Goal: Information Seeking & Learning: Learn about a topic

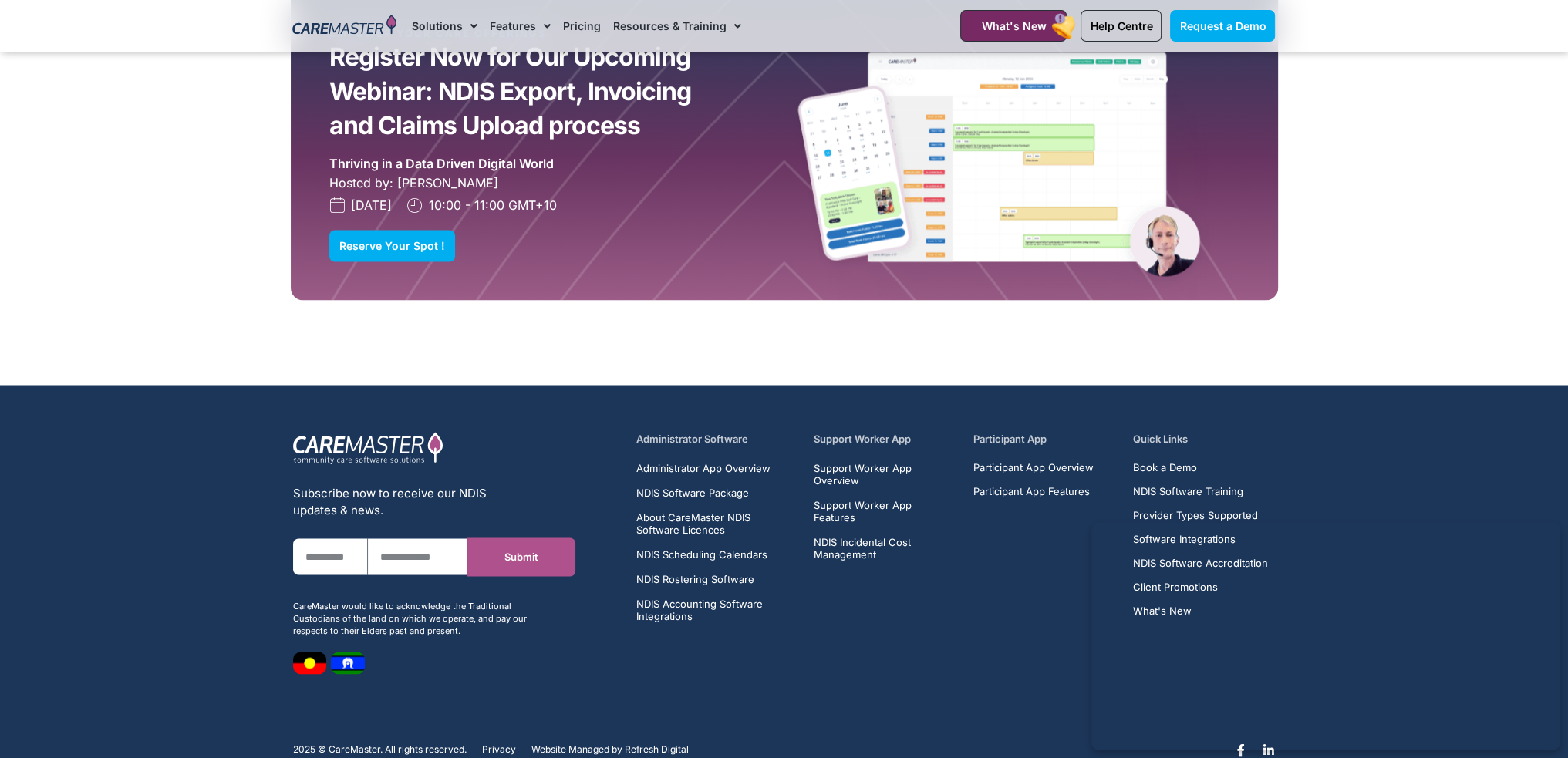
scroll to position [3592, 0]
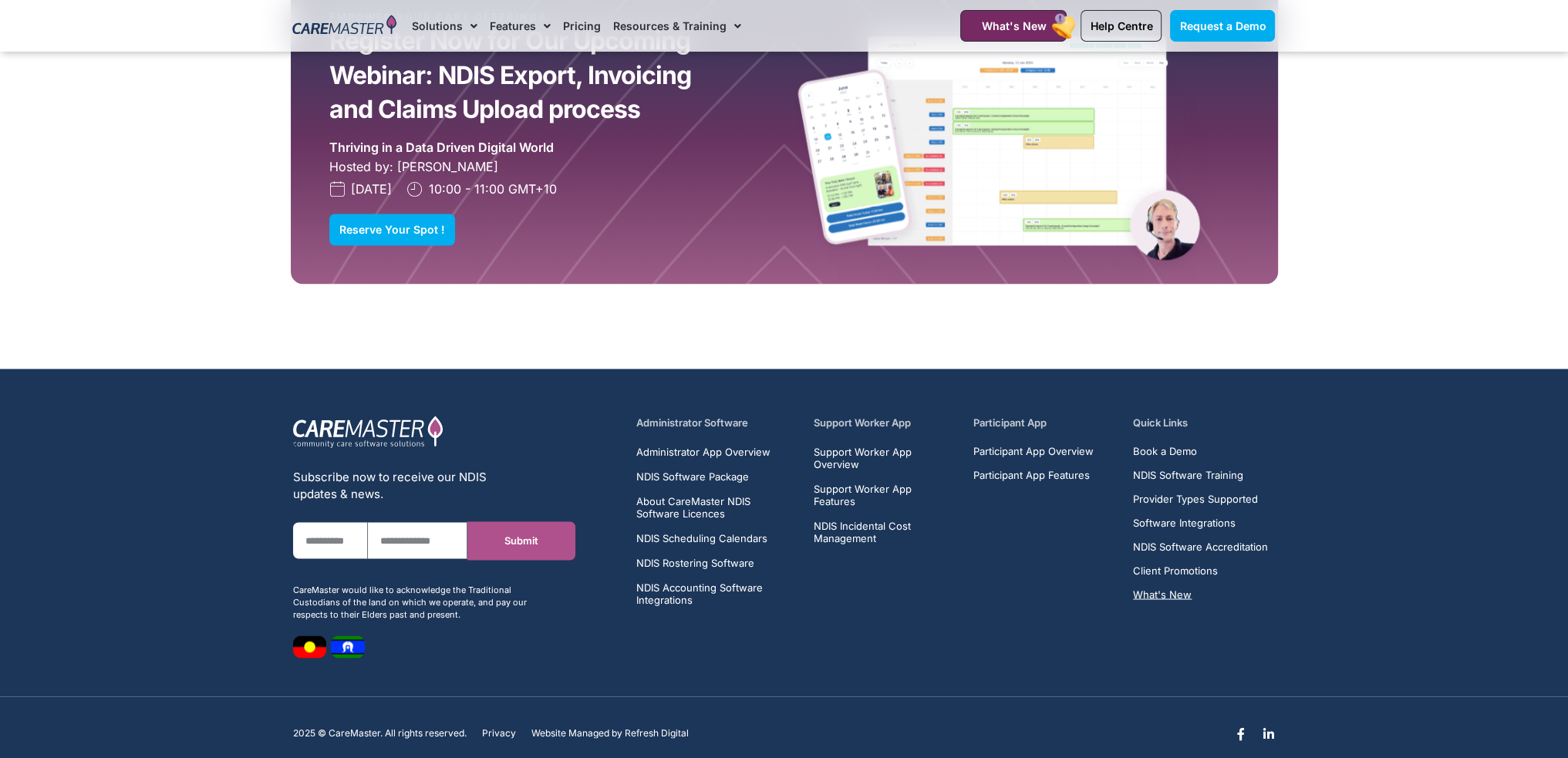
click at [1172, 589] on span "What's New" at bounding box center [1162, 594] width 58 height 12
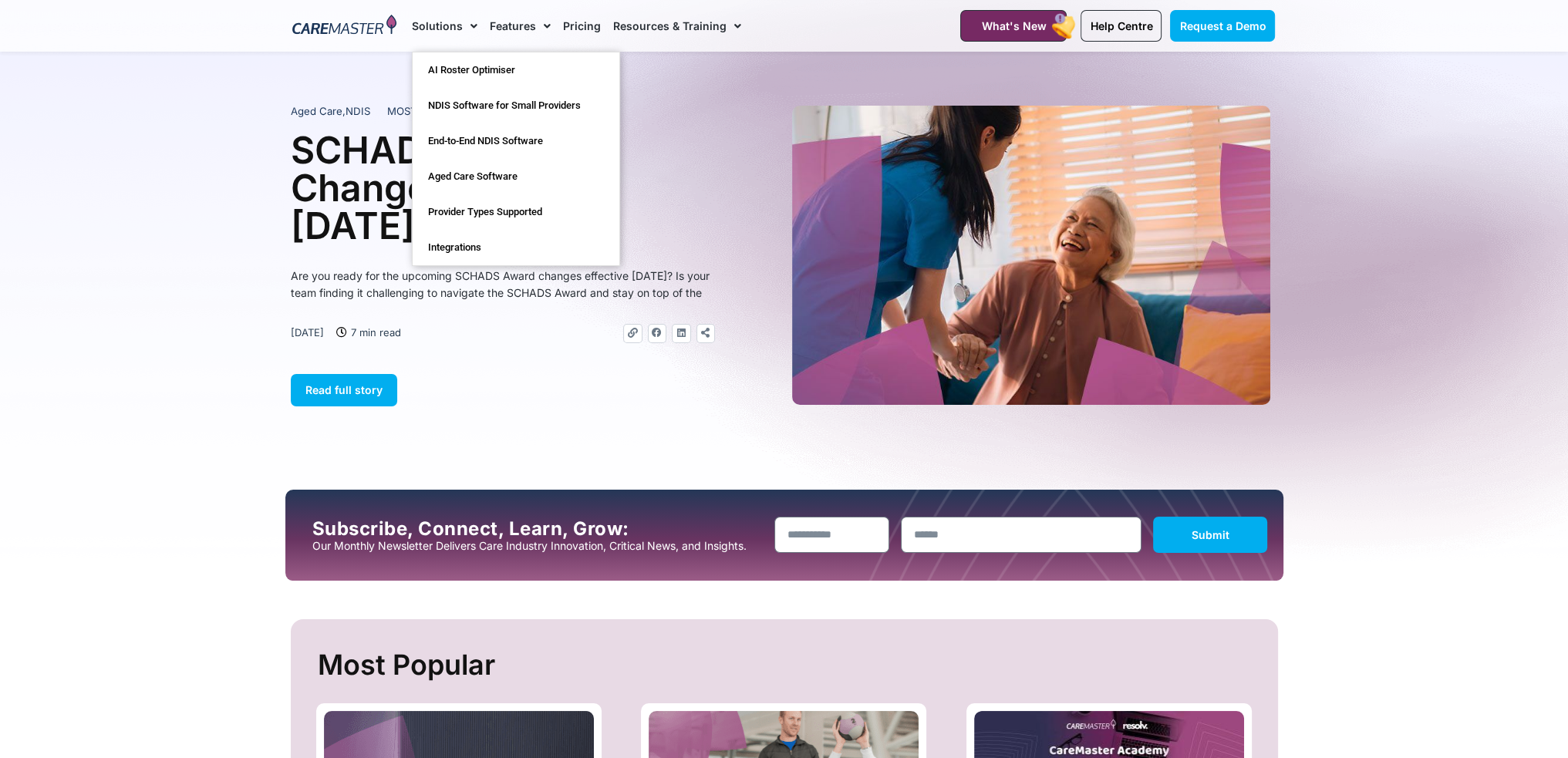
click at [299, 30] on img at bounding box center [345, 26] width 104 height 23
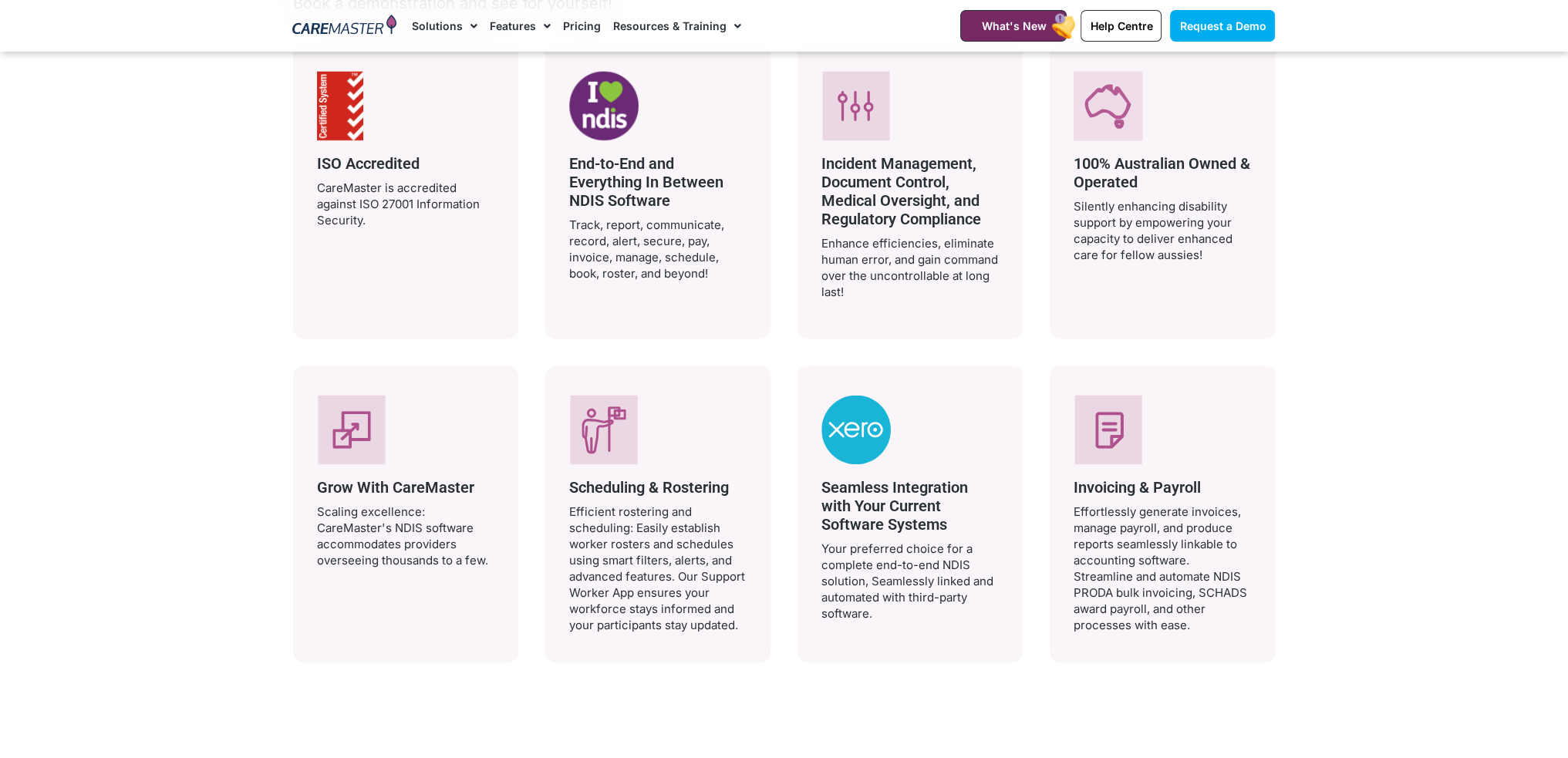
scroll to position [2854, 0]
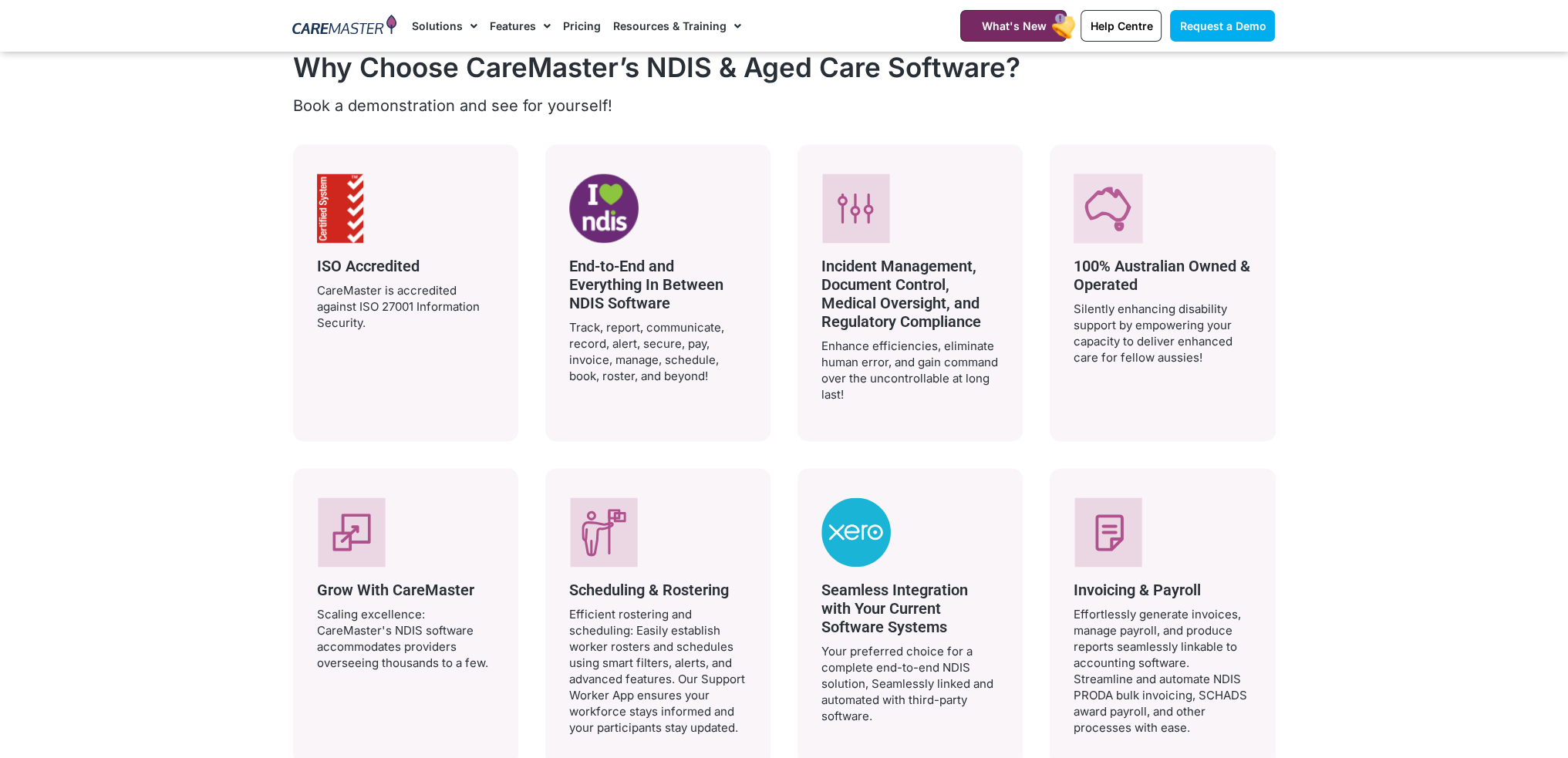
click at [397, 300] on p "CareMaster is accredited against ISO 27001 Information Security." at bounding box center [405, 306] width 177 height 48
drag, startPoint x: 330, startPoint y: 234, endPoint x: 427, endPoint y: 295, distance: 114.6
click at [427, 294] on div "ISO Accredited CareMaster is accredited against ISO 27001 Information Security." at bounding box center [405, 252] width 177 height 158
click at [456, 336] on div "ISO Accredited CareMaster is accredited against ISO 27001 Information Security." at bounding box center [405, 293] width 177 height 238
